Goal: Information Seeking & Learning: Learn about a topic

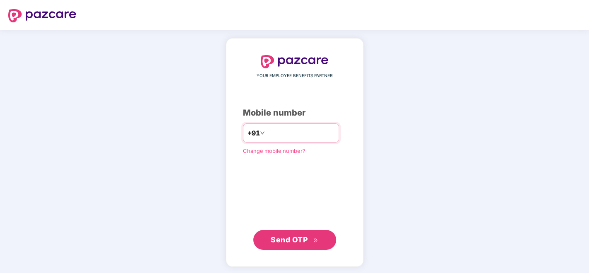
click at [292, 133] on input "number" at bounding box center [301, 132] width 68 height 13
type input "**********"
click at [297, 241] on span "Send OTP" at bounding box center [289, 239] width 37 height 9
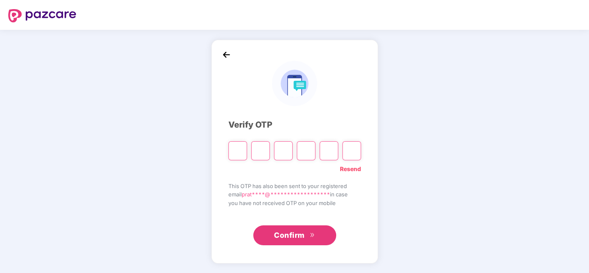
type input "*"
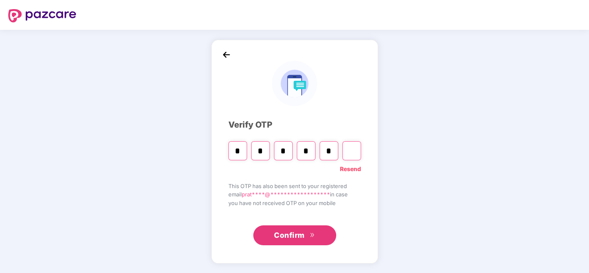
type input "*"
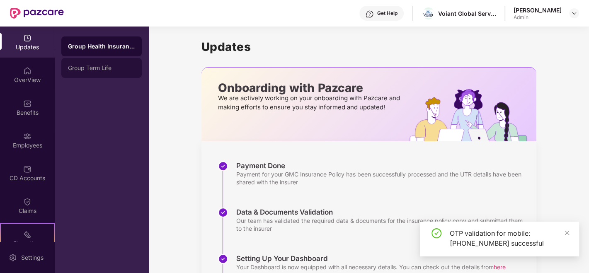
click at [87, 67] on div "Group Term Life" at bounding box center [101, 68] width 67 height 7
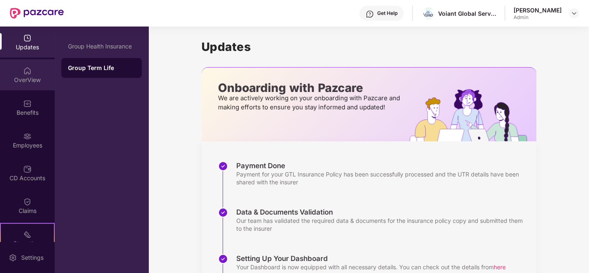
click at [27, 85] on div "OverView" at bounding box center [27, 74] width 55 height 31
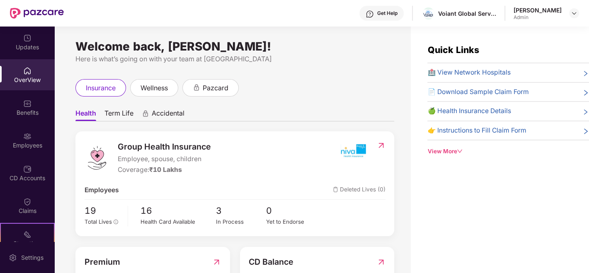
click at [113, 114] on span "Term Life" at bounding box center [118, 115] width 29 height 12
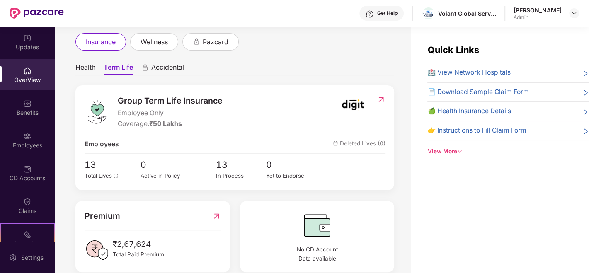
scroll to position [59, 0]
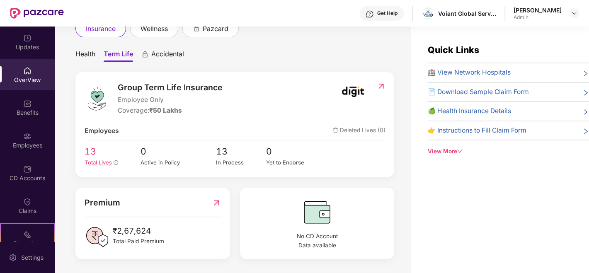
click at [97, 162] on span "Total Lives" at bounding box center [98, 162] width 27 height 7
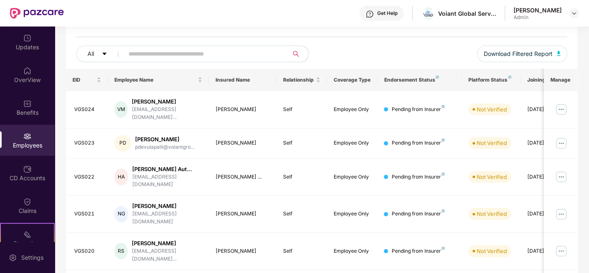
scroll to position [92, 0]
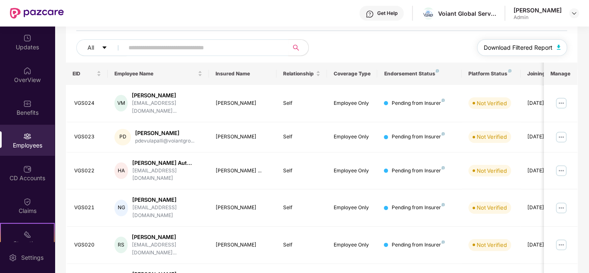
click at [518, 54] on button "Download Filtered Report" at bounding box center [522, 47] width 90 height 17
click at [28, 181] on div "CD Accounts" at bounding box center [27, 178] width 55 height 8
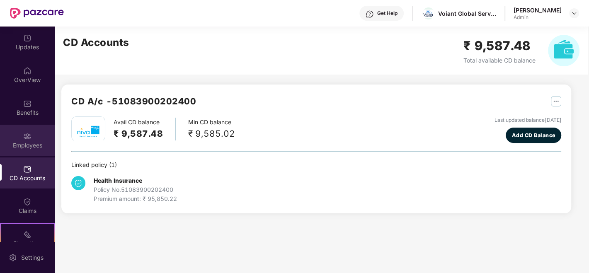
click at [25, 143] on div "Employees" at bounding box center [27, 145] width 55 height 8
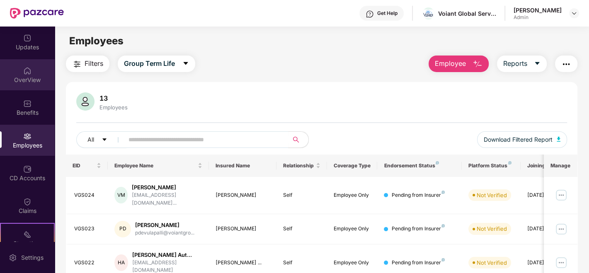
click at [19, 83] on div "OverView" at bounding box center [27, 80] width 55 height 8
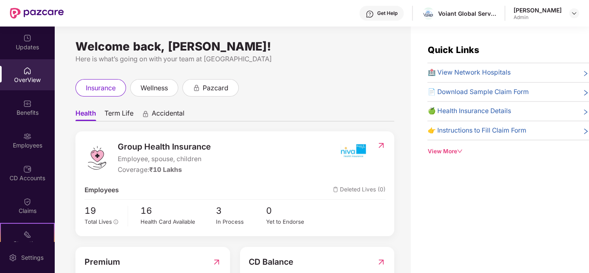
click at [121, 114] on span "Term Life" at bounding box center [118, 115] width 29 height 12
